Goal: Check status

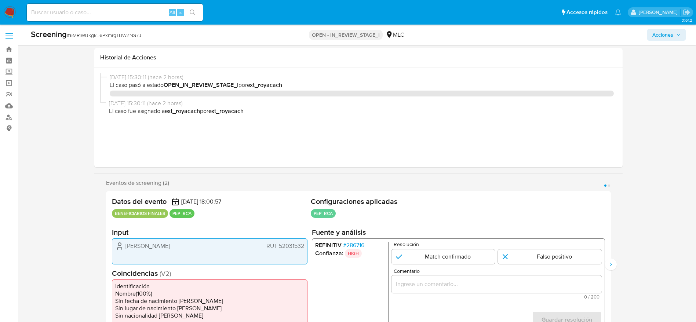
select select "10"
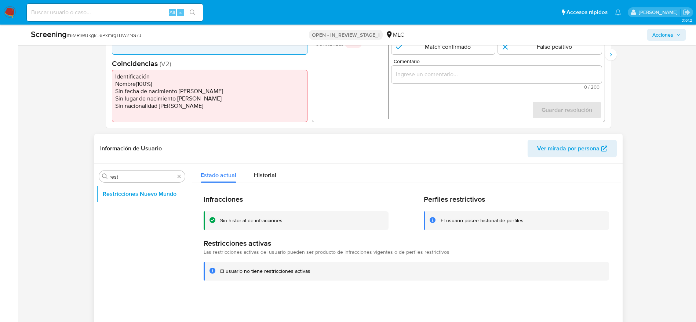
scroll to position [210, 0]
click at [147, 171] on div "Buscar rest" at bounding box center [142, 177] width 86 height 12
click at [147, 180] on div "Buscar rest" at bounding box center [142, 177] width 86 height 12
click at [147, 181] on div "Buscar rest" at bounding box center [142, 177] width 86 height 12
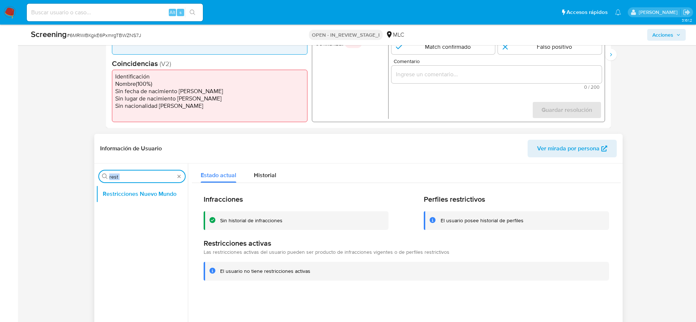
click at [146, 178] on input "rest" at bounding box center [141, 177] width 65 height 7
type input "j"
type input "k"
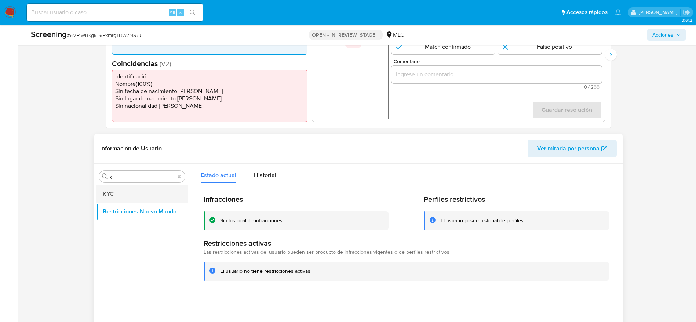
click at [146, 189] on button "KYC" at bounding box center [139, 194] width 86 height 18
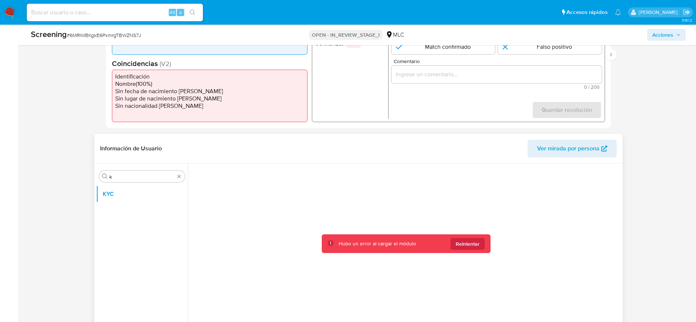
click at [462, 253] on div "Hubo un error al cargar el módulo Reintentar" at bounding box center [406, 256] width 429 height 184
click at [462, 248] on span "Reintentar" at bounding box center [468, 244] width 24 height 12
drag, startPoint x: 616, startPoint y: 75, endPoint x: 545, endPoint y: 161, distance: 111.8
drag, startPoint x: 620, startPoint y: 227, endPoint x: 552, endPoint y: 195, distance: 75.3
drag, startPoint x: 552, startPoint y: 195, endPoint x: 525, endPoint y: 242, distance: 54.4
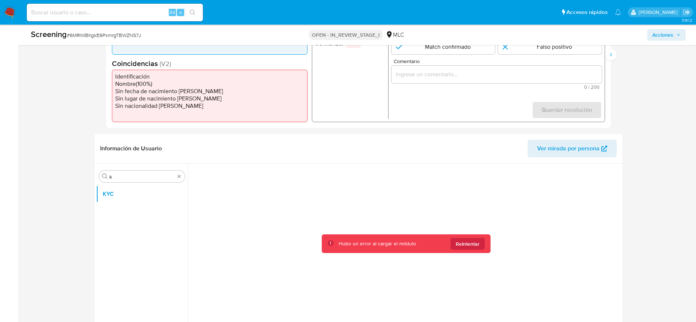
drag, startPoint x: 525, startPoint y: 242, endPoint x: 518, endPoint y: 221, distance: 22.0
click at [518, 221] on div at bounding box center [406, 256] width 429 height 184
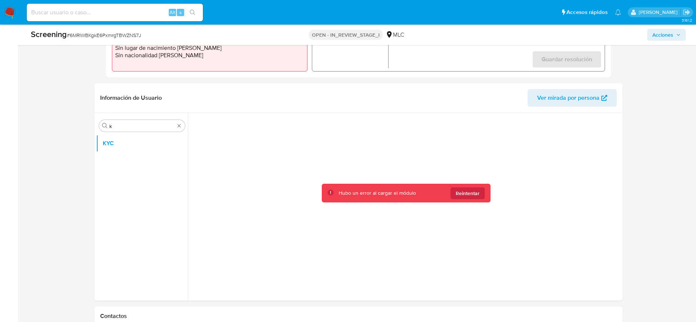
scroll to position [265, 0]
